Goal: Information Seeking & Learning: Understand process/instructions

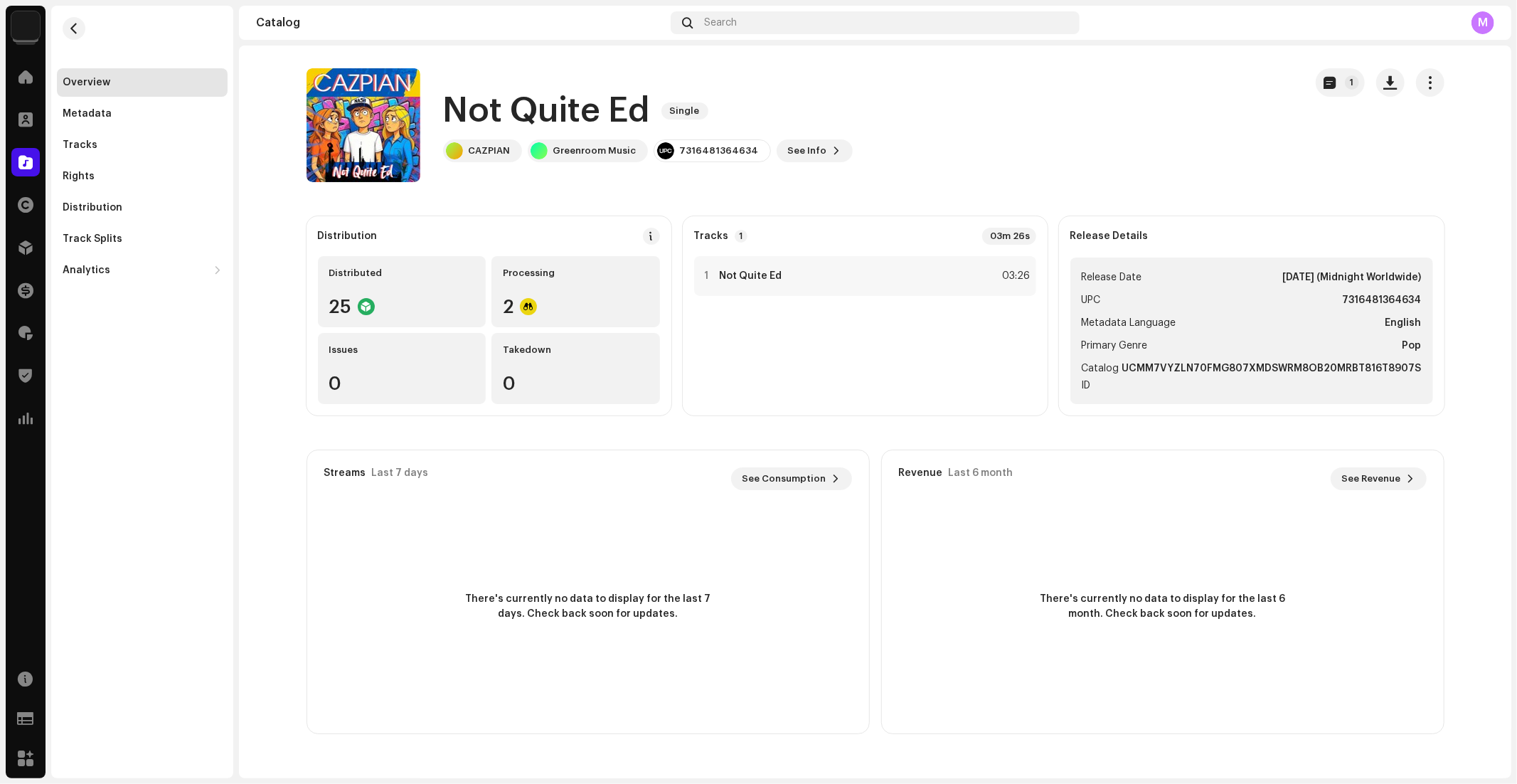
click at [1071, 116] on div "Not Quite Ed Single CAZPIAN Greenroom Music 7316481364634 See Info 1" at bounding box center [800, 124] width 987 height 114
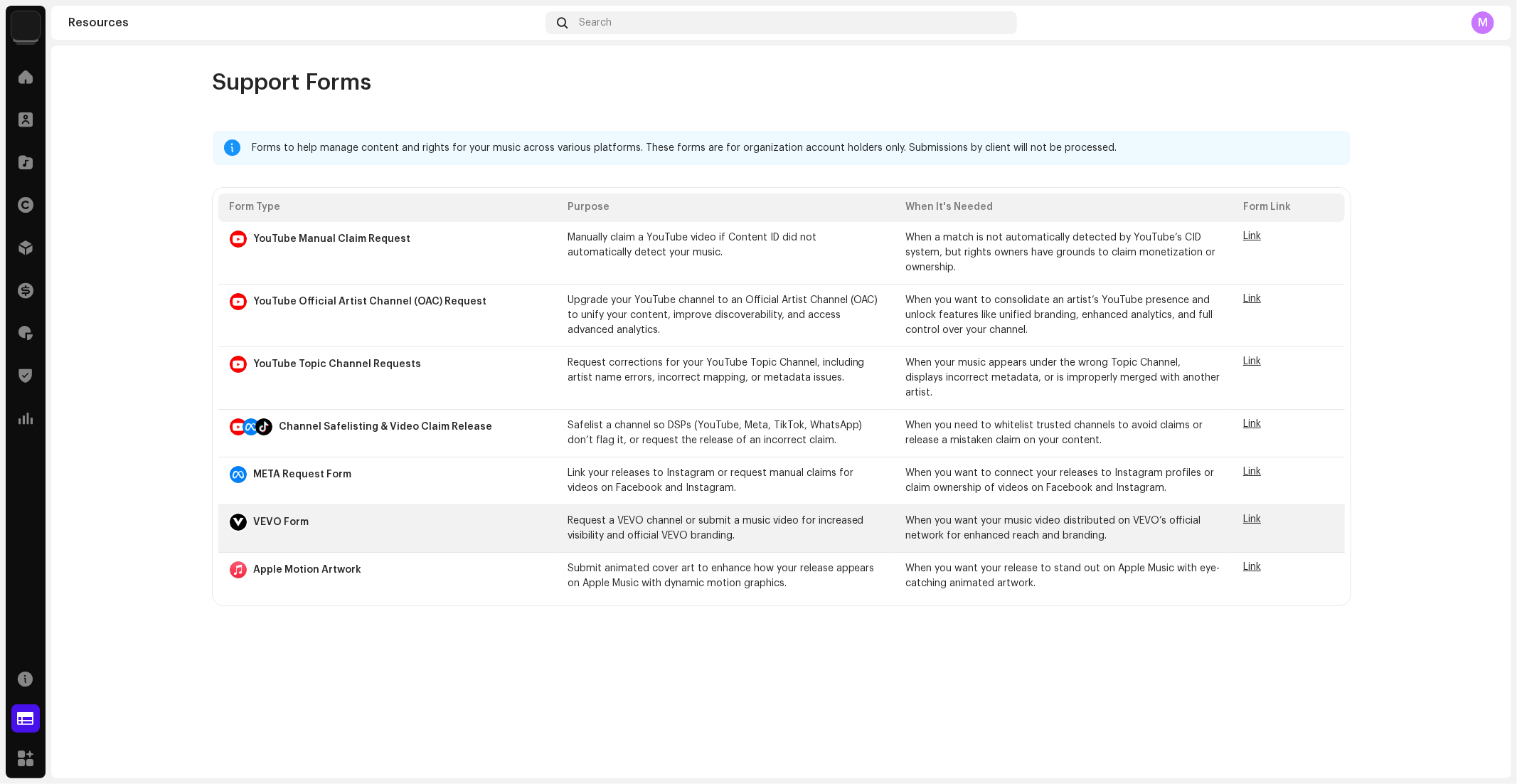
click at [1265, 505] on td "Link" at bounding box center [1288, 529] width 112 height 48
click at [1252, 514] on span "Link" at bounding box center [1252, 519] width 18 height 10
